Goal: Information Seeking & Learning: Learn about a topic

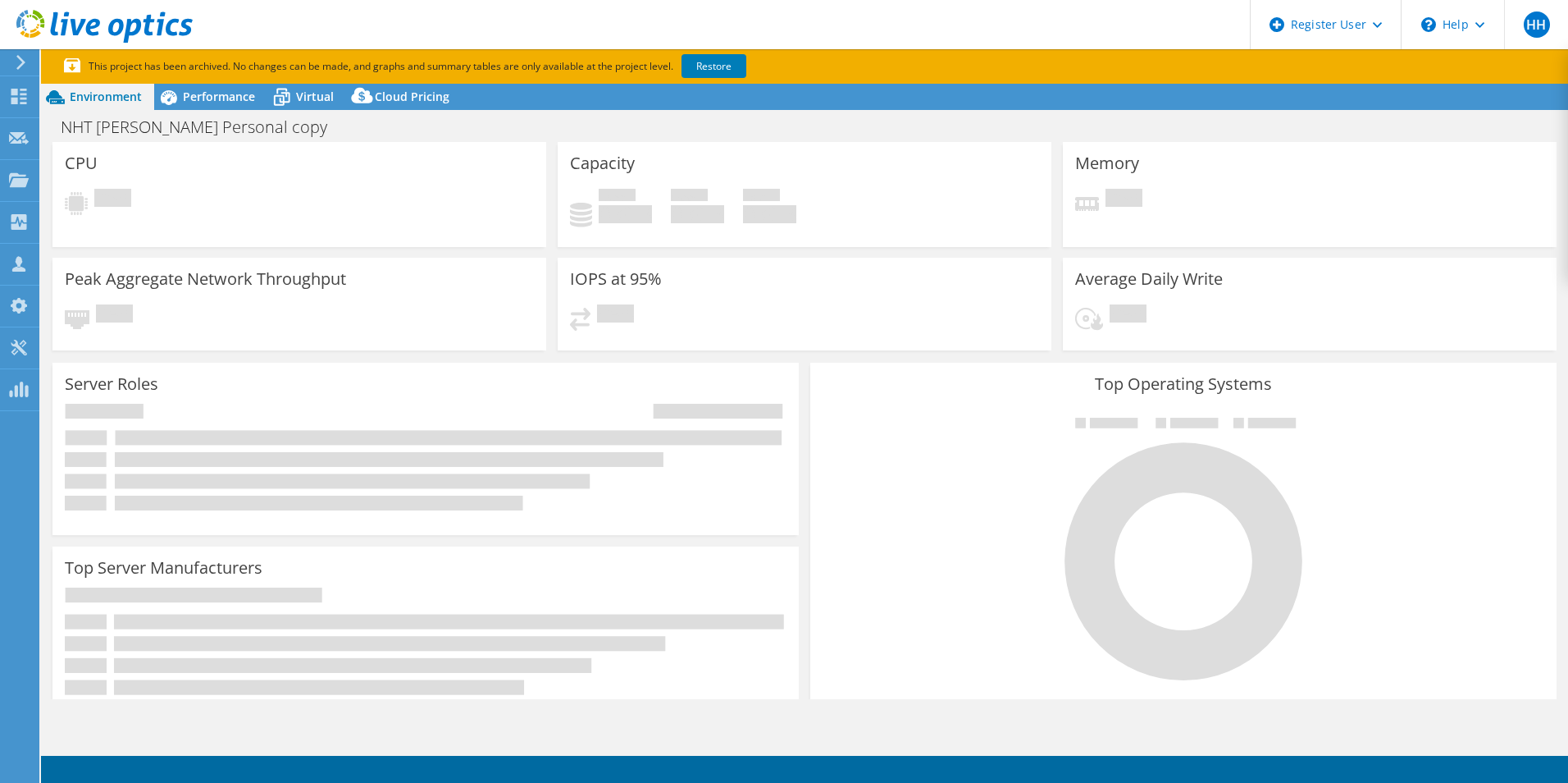
select select "USD"
select select "EUFrankfurt"
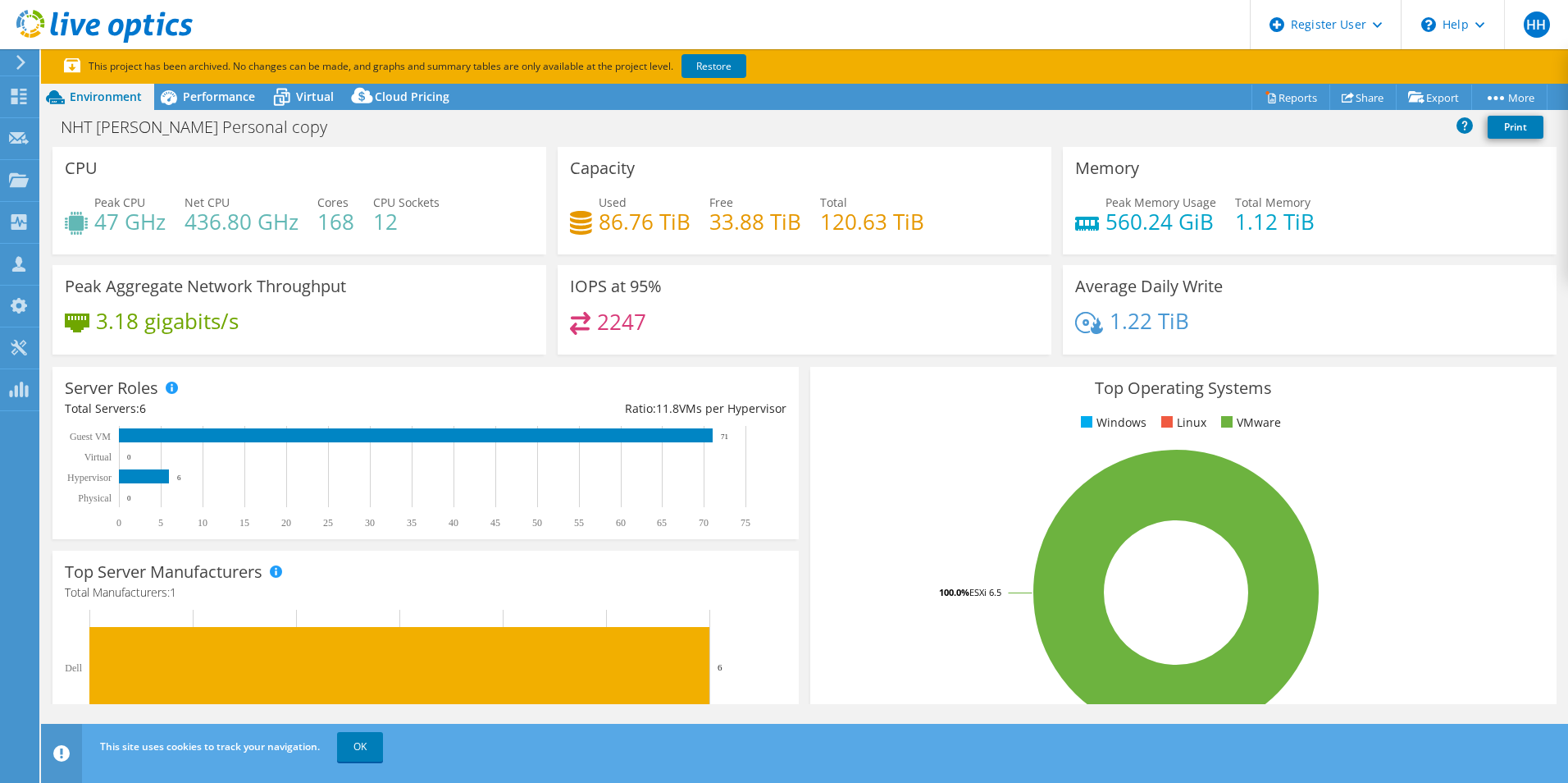
click at [620, 331] on h4 "2247" at bounding box center [621, 322] width 49 height 18
drag, startPoint x: 620, startPoint y: 331, endPoint x: 637, endPoint y: 344, distance: 21.4
click at [637, 344] on div "2247" at bounding box center [804, 329] width 469 height 35
click at [627, 330] on h4 "2247" at bounding box center [621, 322] width 49 height 18
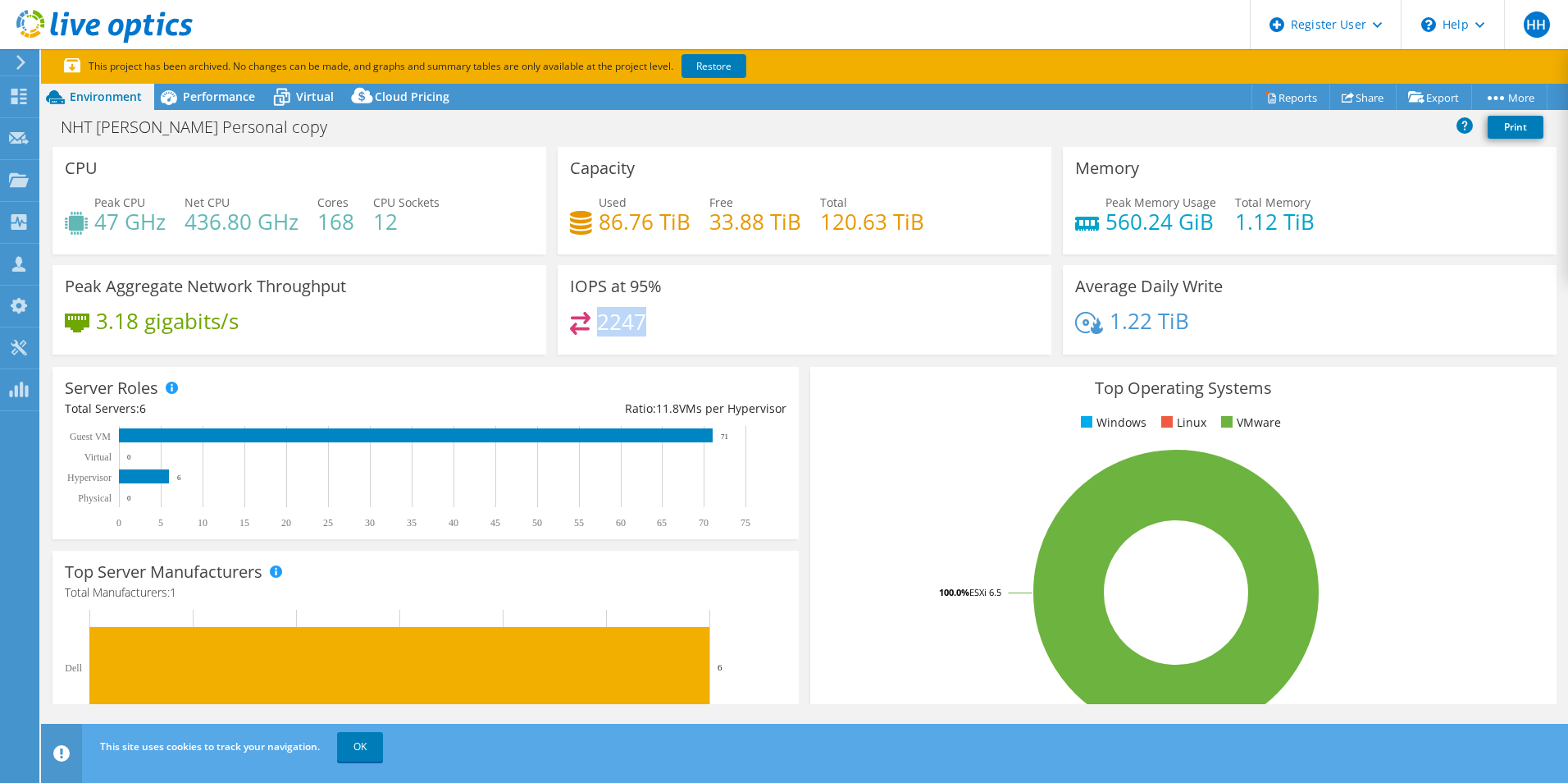
click at [627, 330] on h4 "2247" at bounding box center [621, 322] width 49 height 18
copy h4 "2247"
click at [208, 89] on span "Performance" at bounding box center [219, 96] width 72 height 15
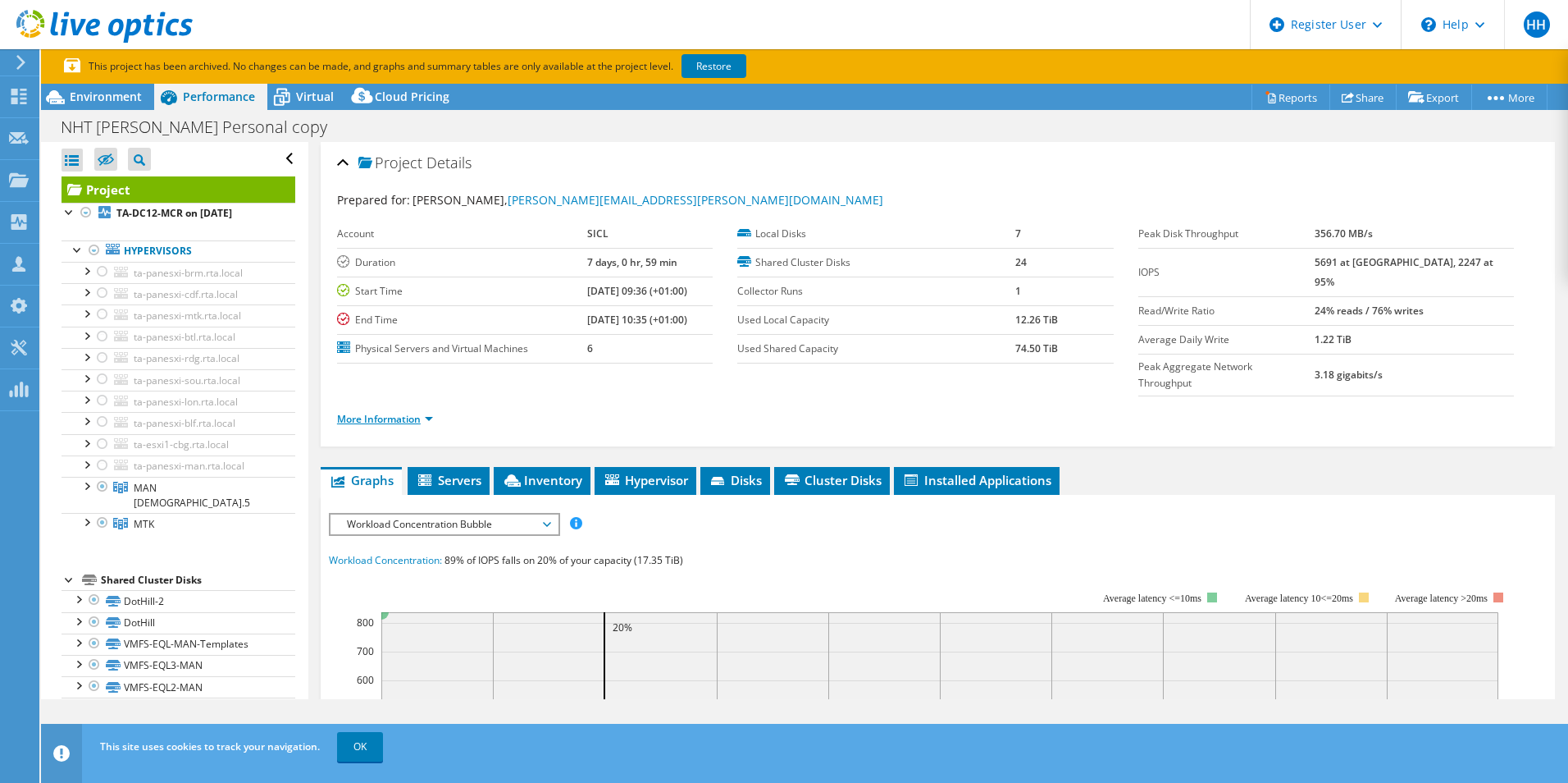
click at [397, 412] on link "More Information" at bounding box center [384, 419] width 96 height 14
